Goal: Information Seeking & Learning: Find specific fact

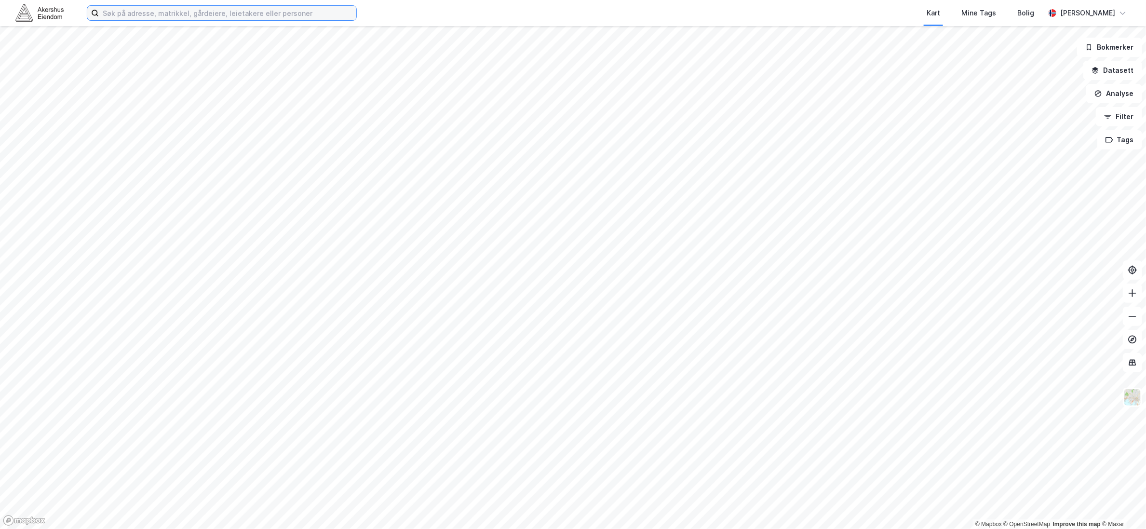
click at [110, 13] on input at bounding box center [227, 13] width 257 height 14
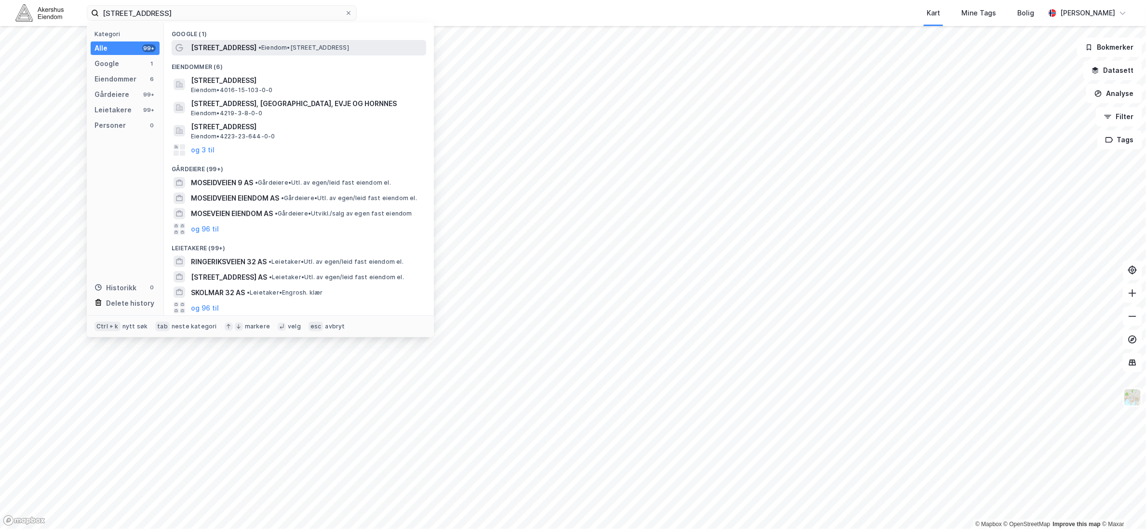
click at [226, 49] on span "[STREET_ADDRESS]" at bounding box center [224, 48] width 66 height 12
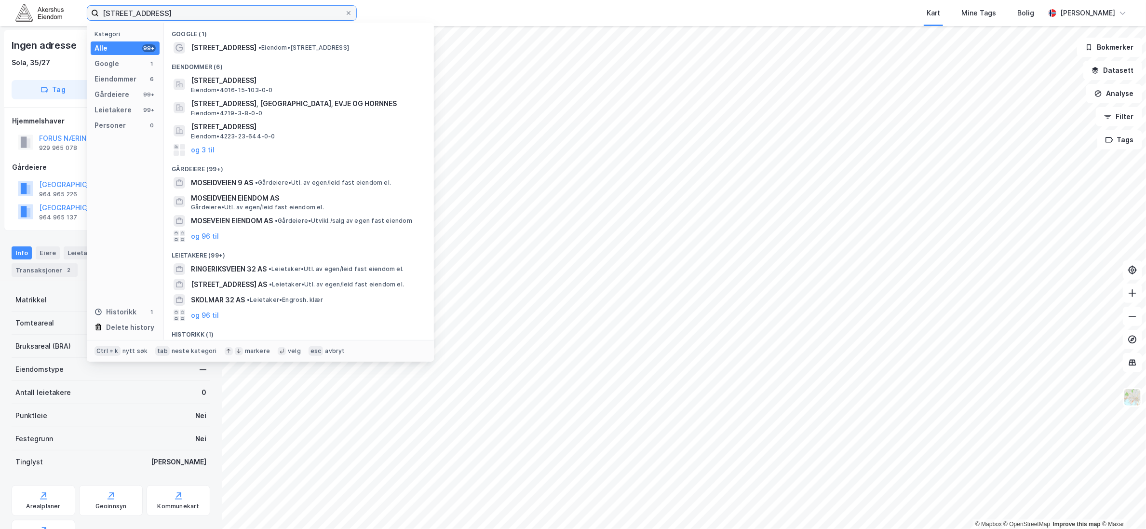
click at [181, 11] on input "[STREET_ADDRESS]" at bounding box center [222, 13] width 246 height 14
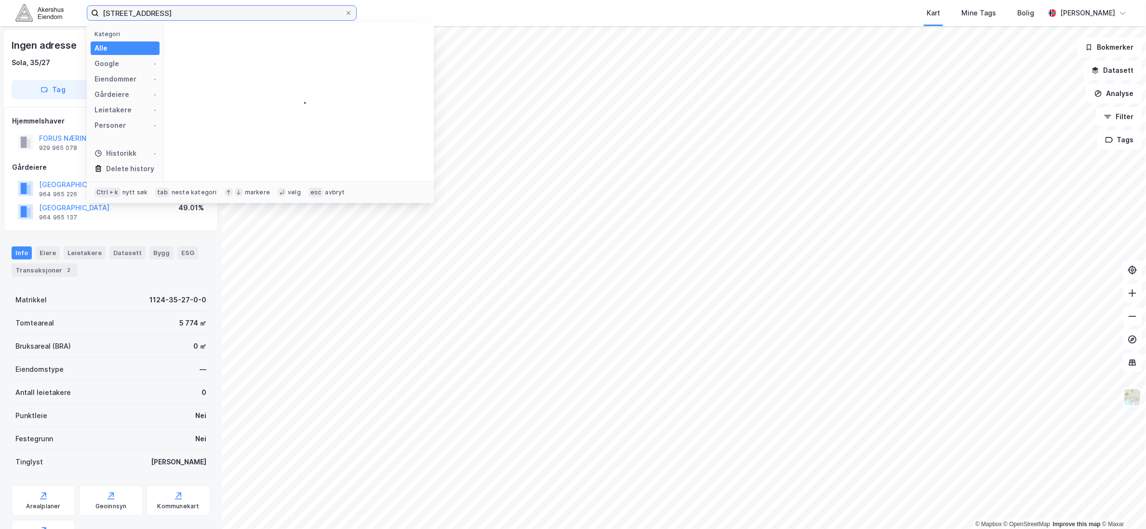
type input "[STREET_ADDRESS]"
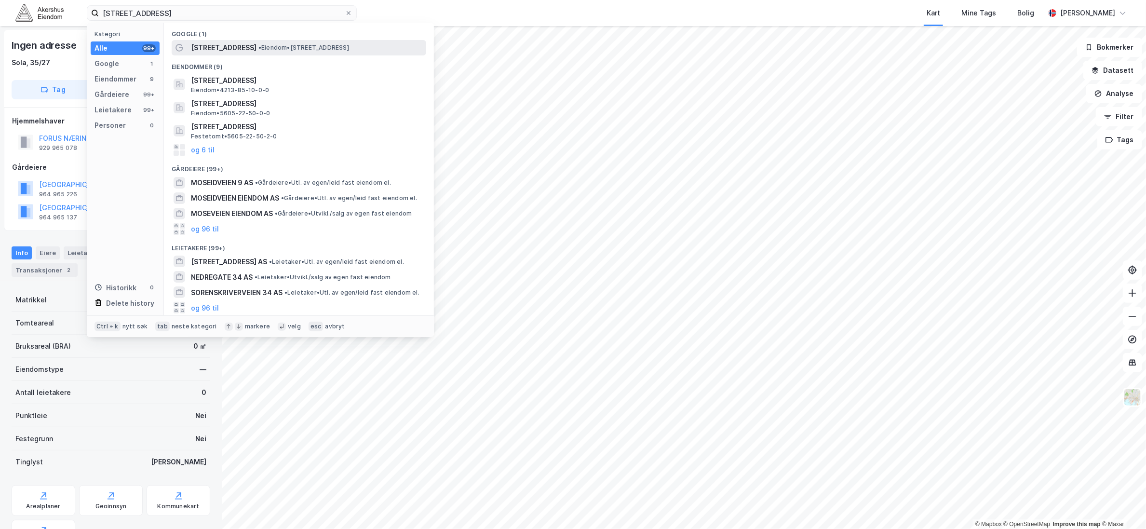
click at [309, 49] on span "• Eiendom • [STREET_ADDRESS]" at bounding box center [303, 48] width 91 height 8
